Goal: Task Accomplishment & Management: Manage account settings

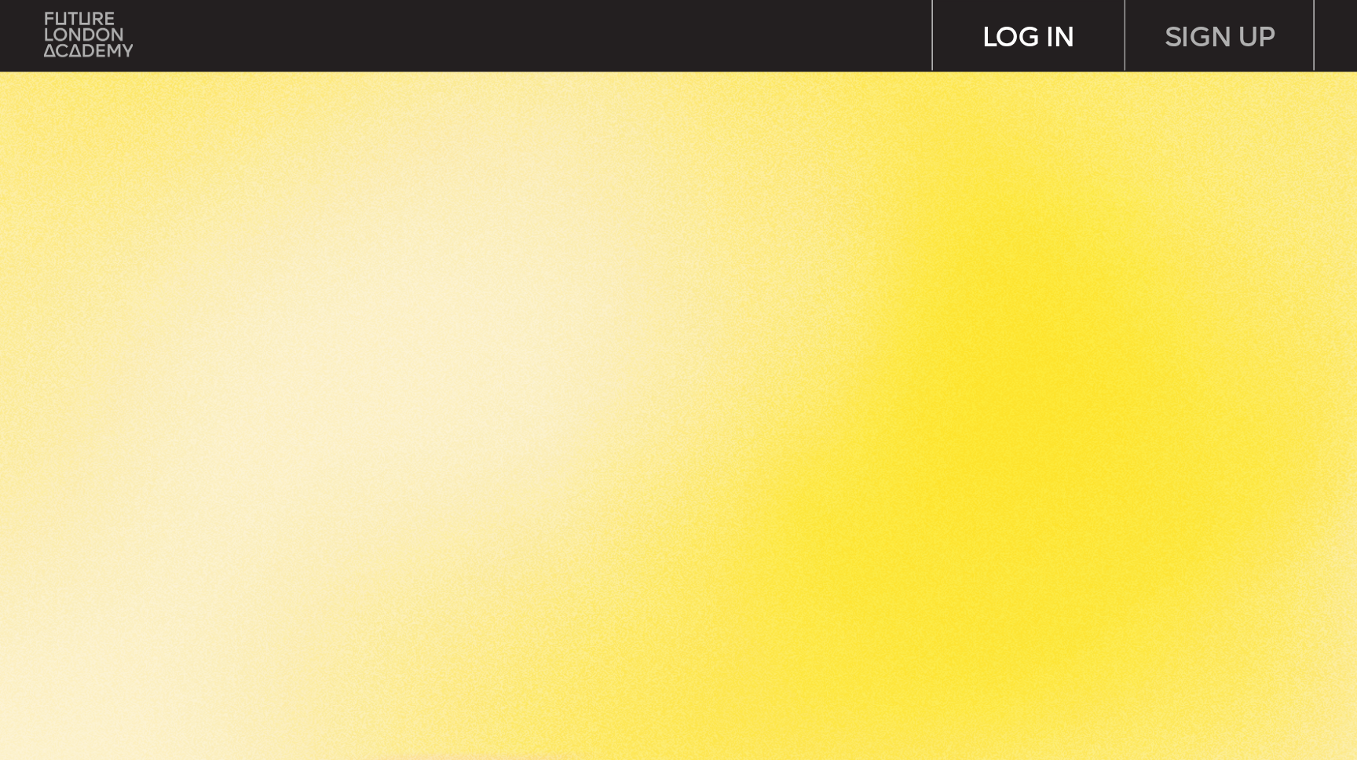
click at [1021, 38] on div "LOG IN" at bounding box center [1028, 35] width 191 height 70
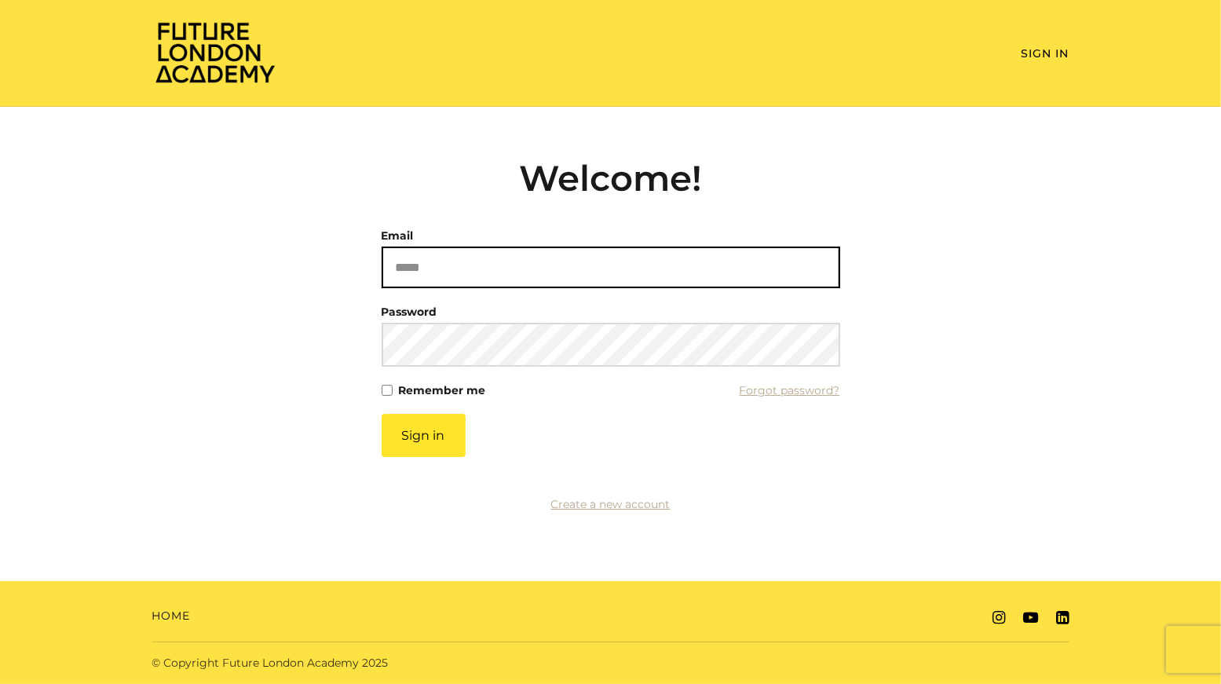
click at [448, 269] on input "Email" at bounding box center [611, 268] width 459 height 42
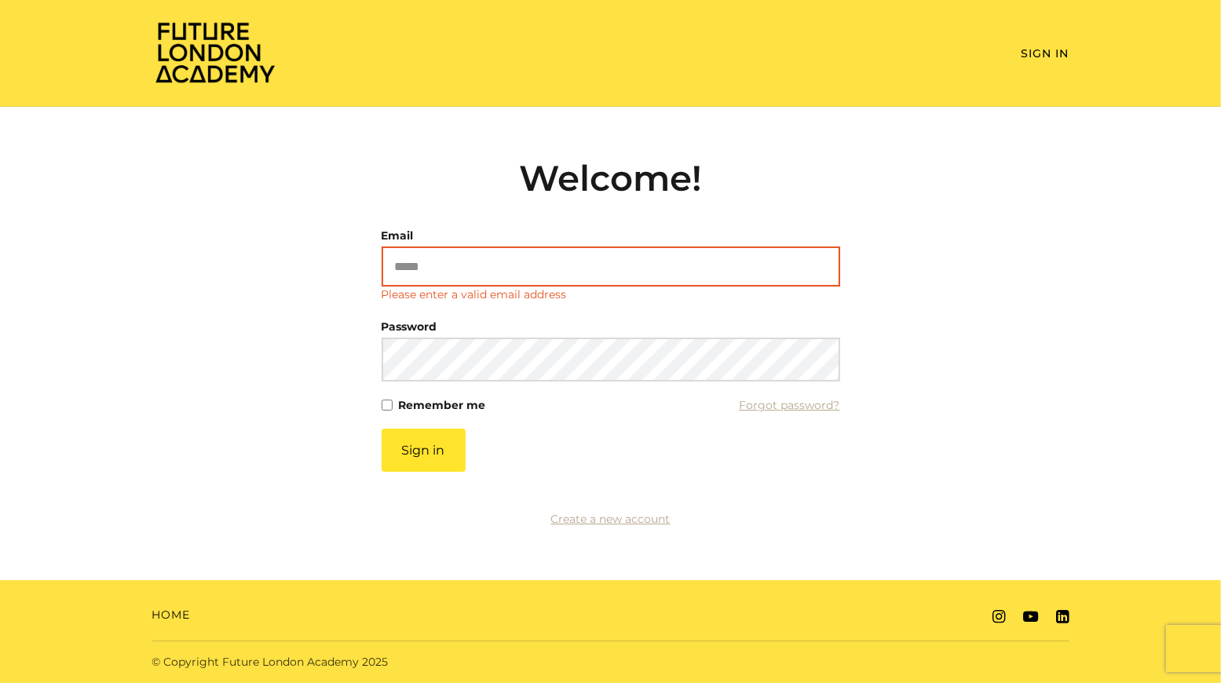
click at [489, 263] on input "Email" at bounding box center [611, 267] width 459 height 40
type input "**********"
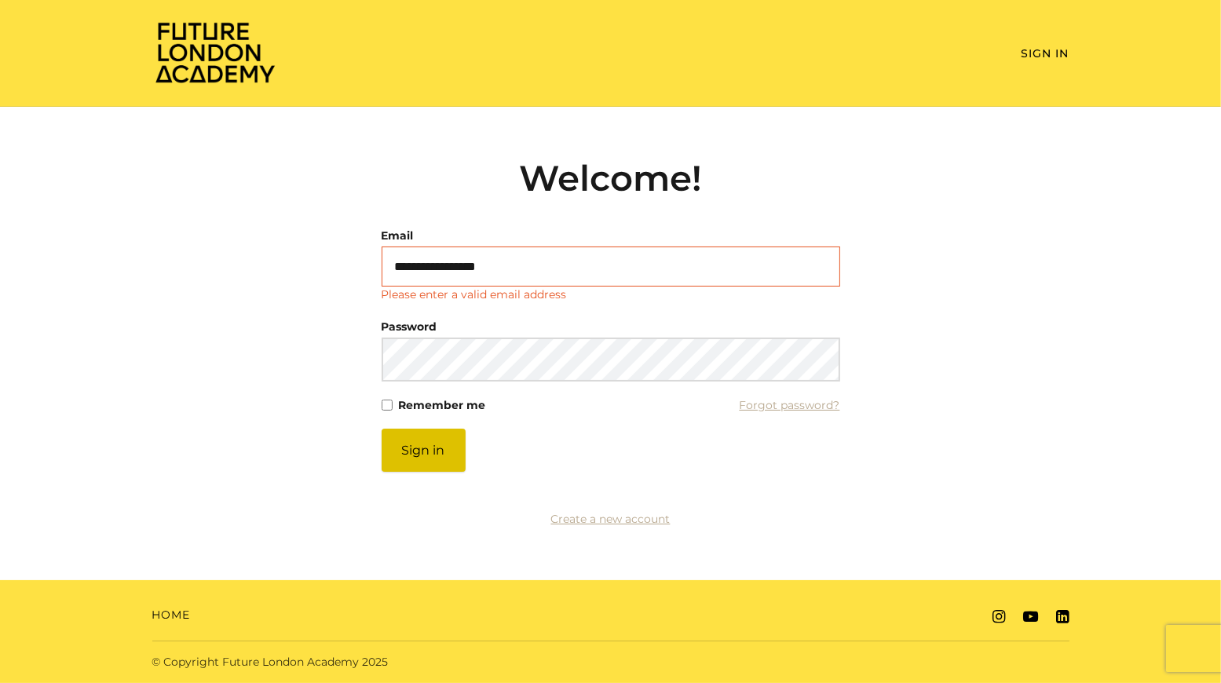
click at [438, 455] on button "Sign in" at bounding box center [424, 450] width 84 height 43
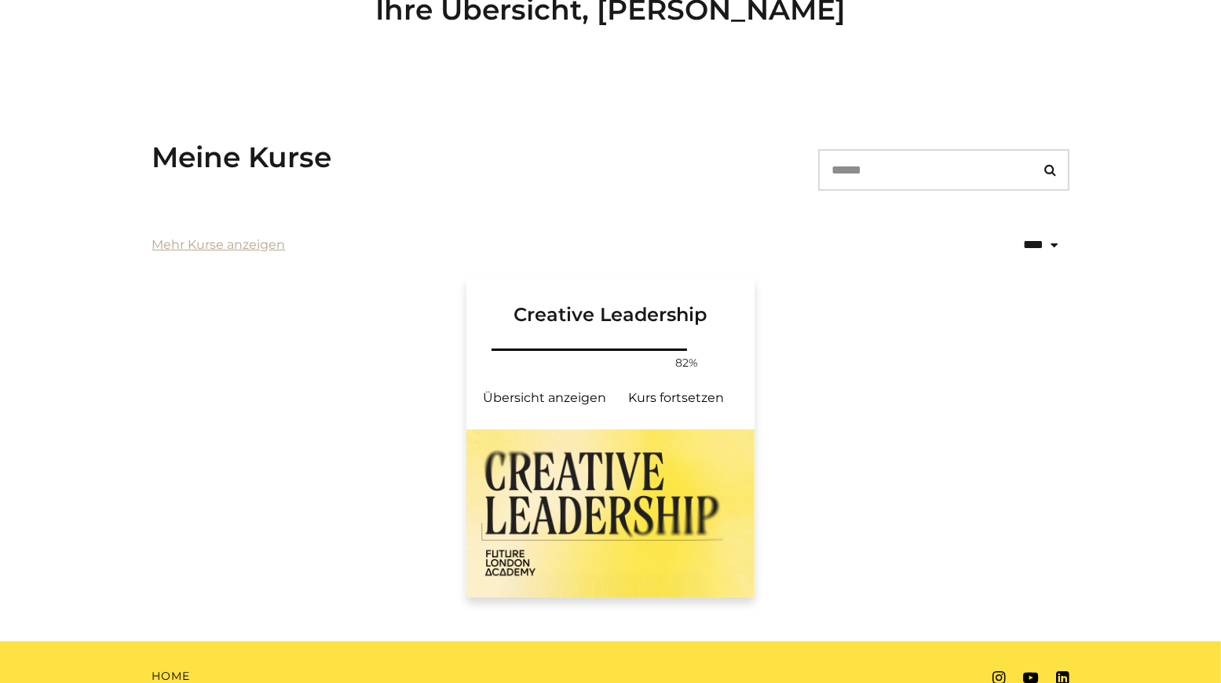
scroll to position [200, 0]
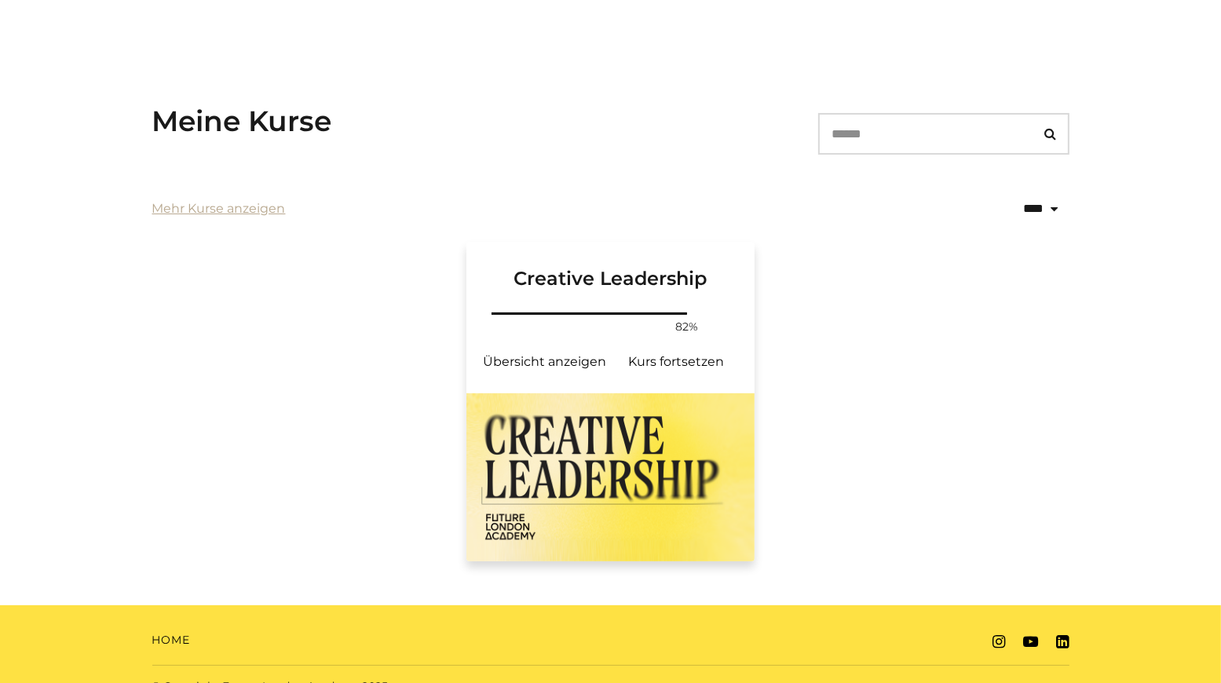
click at [524, 509] on img at bounding box center [611, 478] width 289 height 168
